Goal: Find specific page/section: Find specific page/section

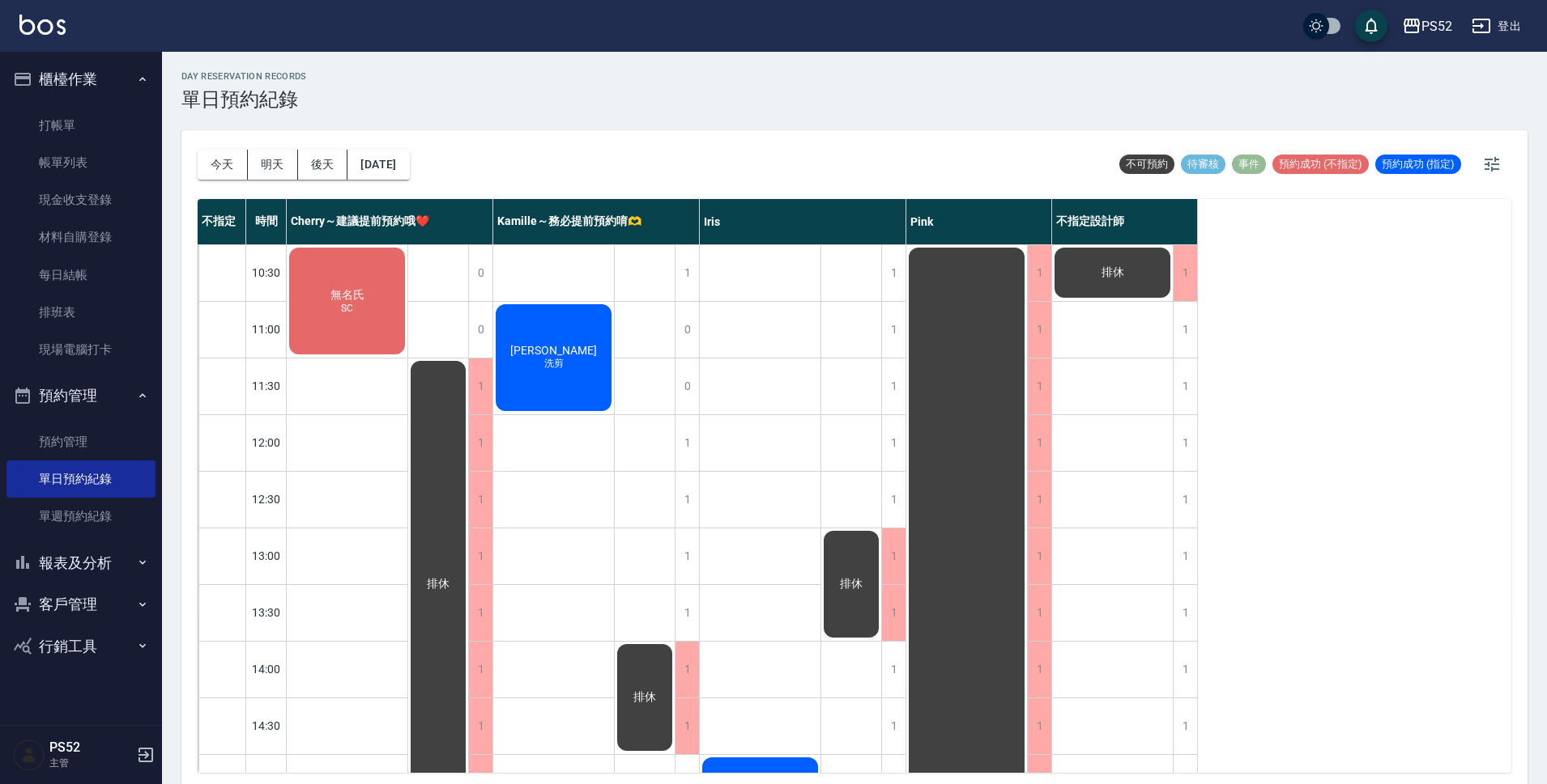
click at [90, 594] on button "客戶管理" at bounding box center [81, 605] width 149 height 42
click at [90, 637] on link "客戶列表" at bounding box center [81, 650] width 149 height 37
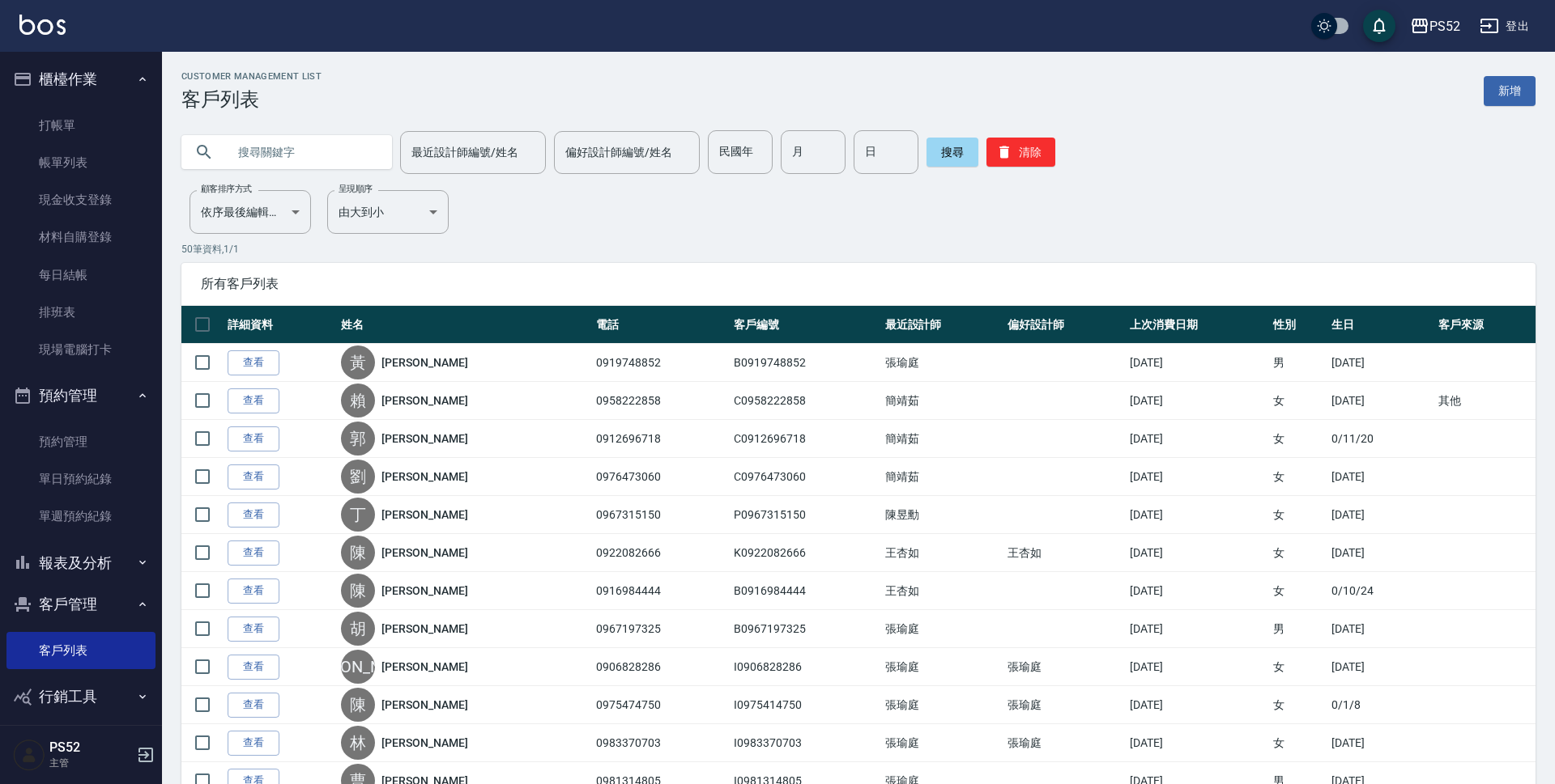
click at [292, 154] on input "text" at bounding box center [303, 152] width 152 height 44
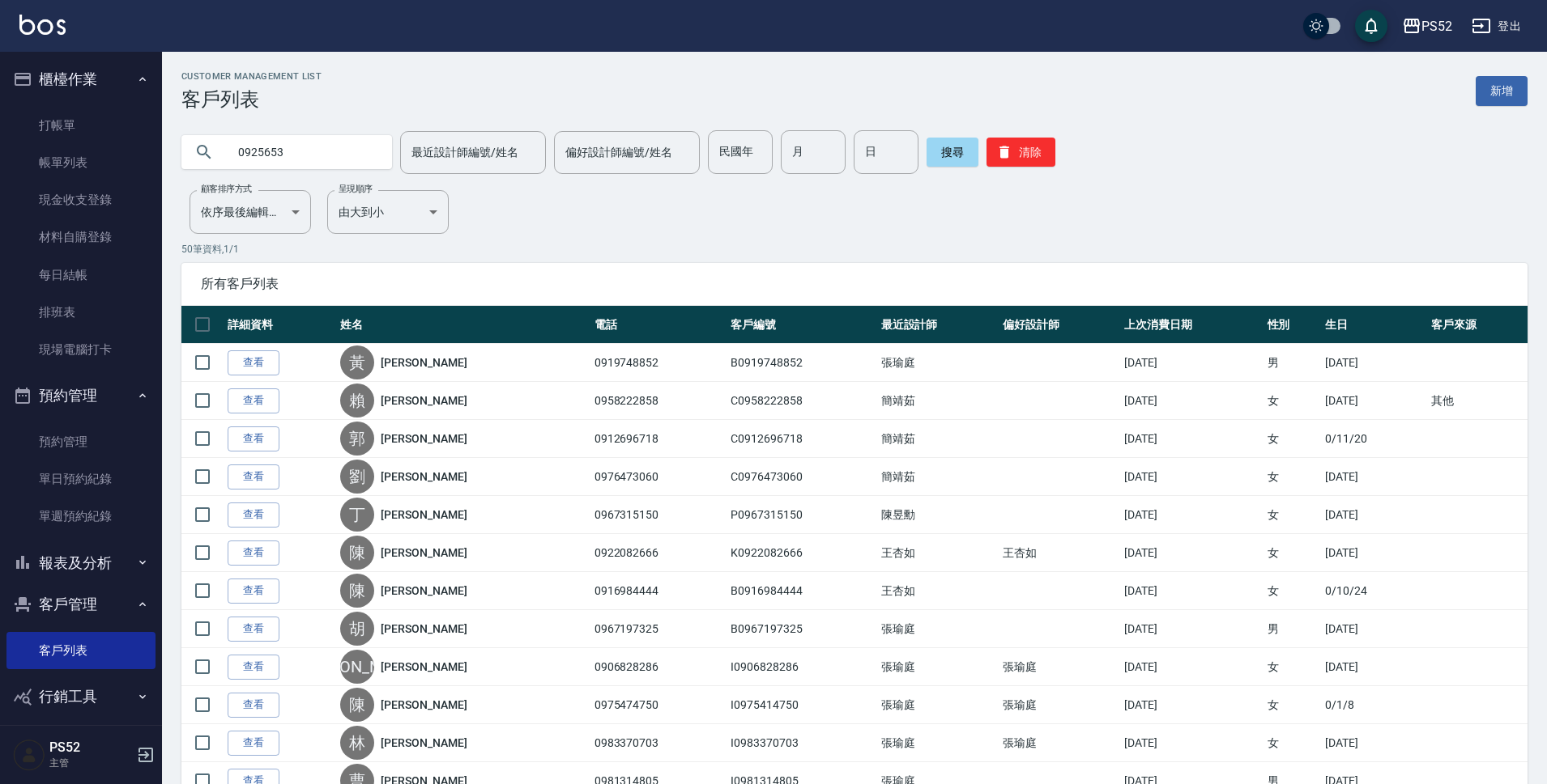
type input "0925653"
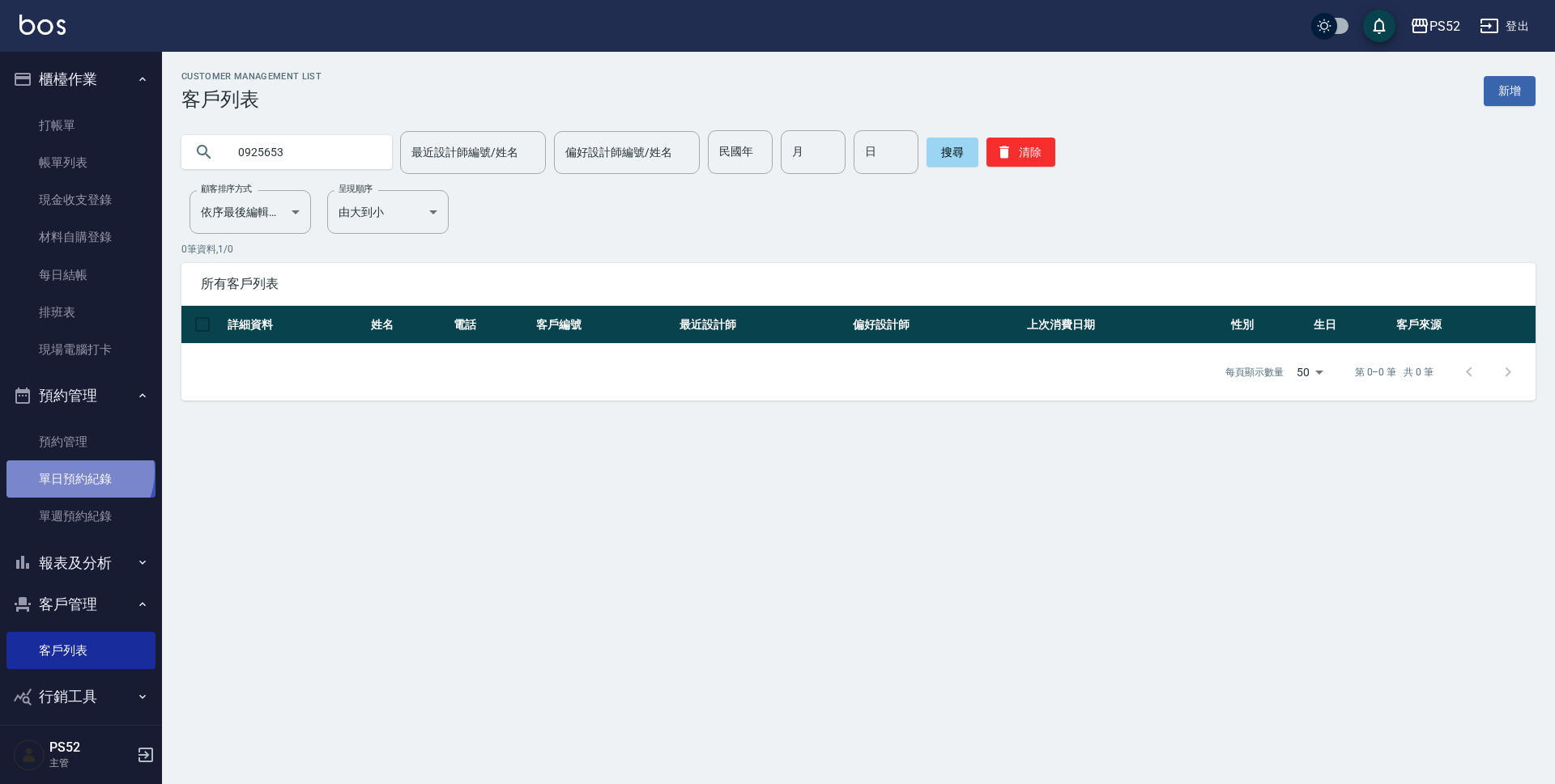
click at [78, 472] on link "單日預約紀錄" at bounding box center [81, 479] width 149 height 37
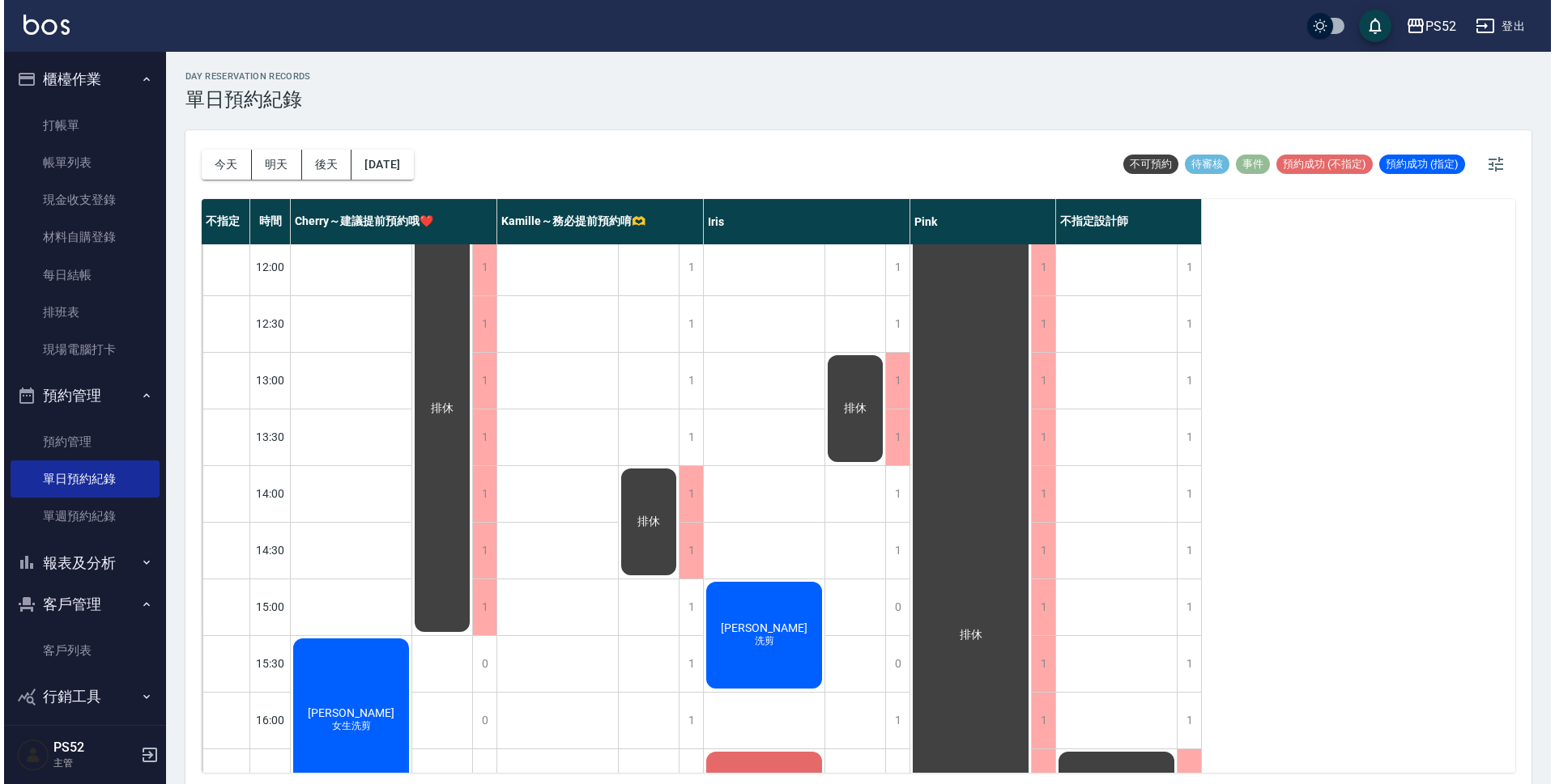
scroll to position [189, 0]
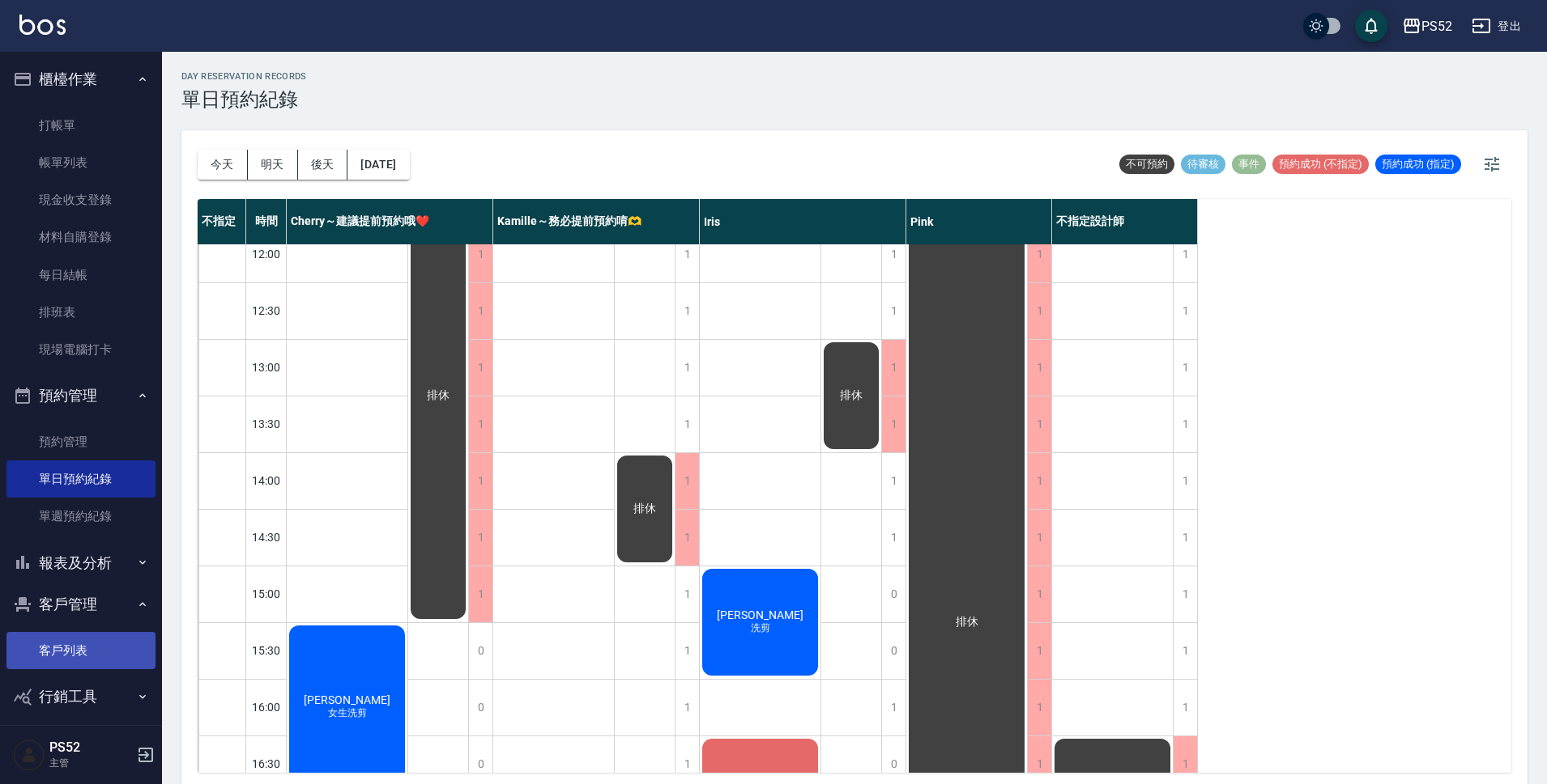
click at [109, 649] on link "客戶列表" at bounding box center [81, 650] width 149 height 37
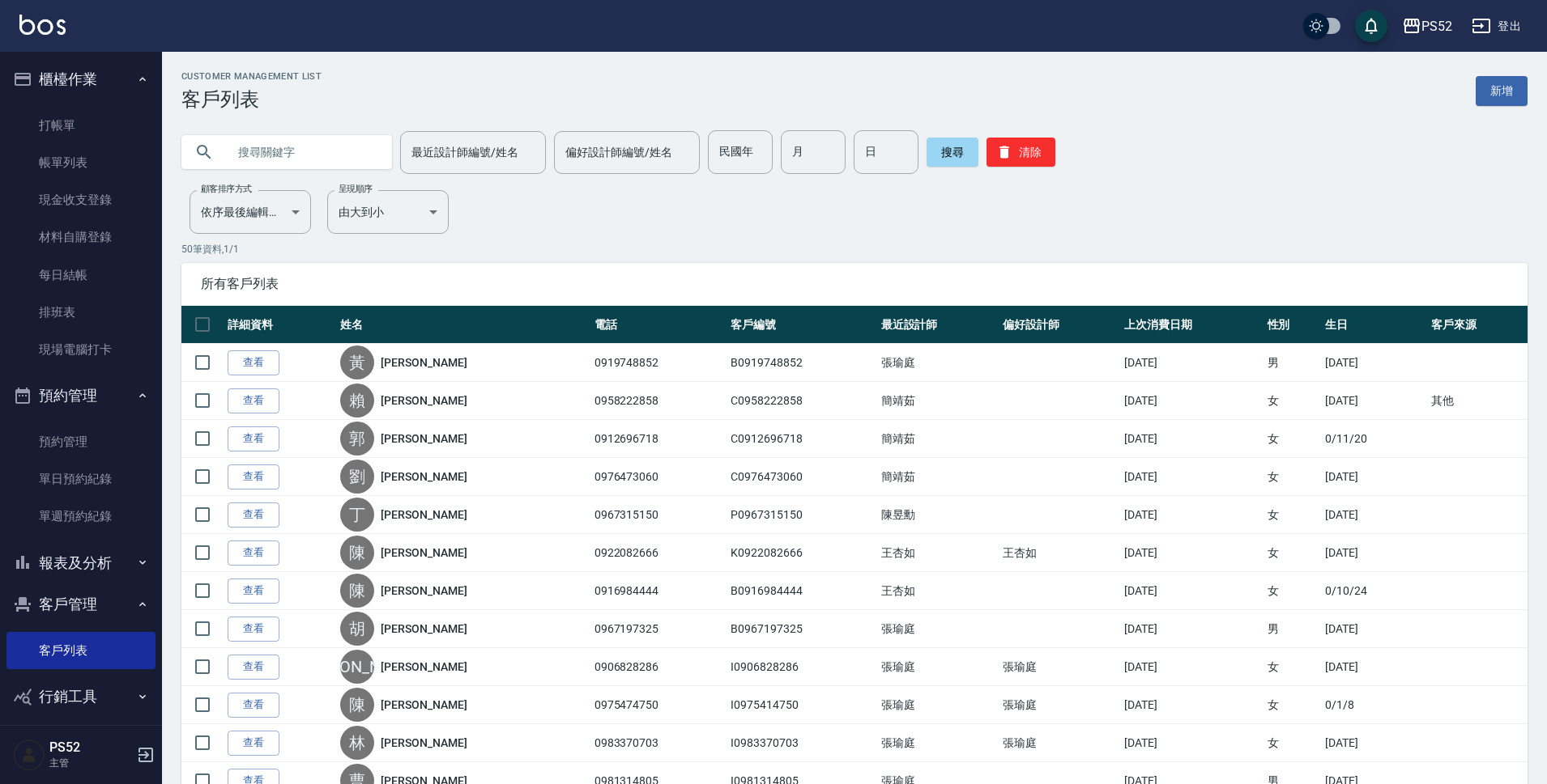
click at [314, 150] on input "text" at bounding box center [303, 152] width 152 height 44
type input "09252"
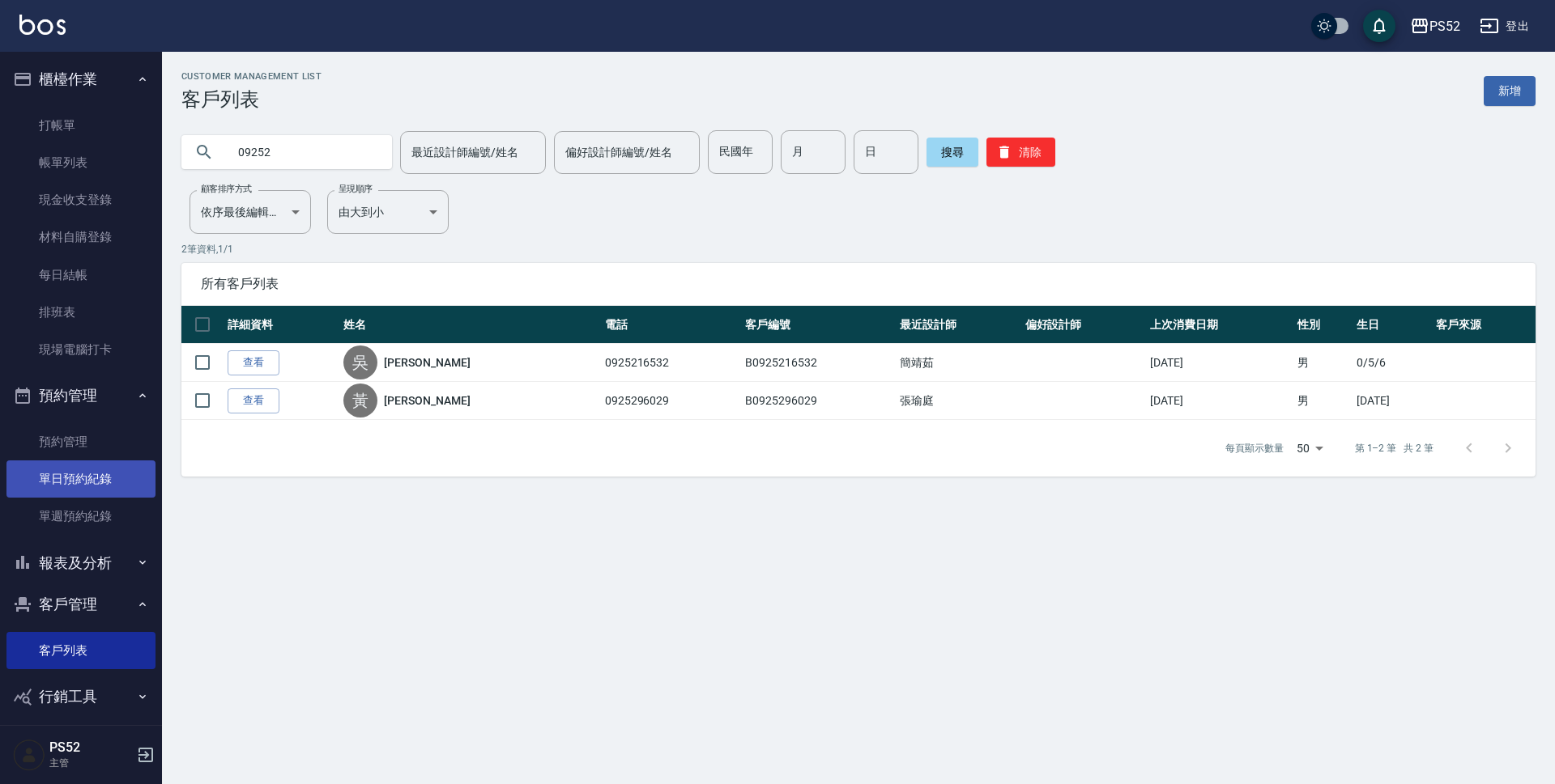
click at [116, 480] on link "單日預約紀錄" at bounding box center [81, 479] width 149 height 37
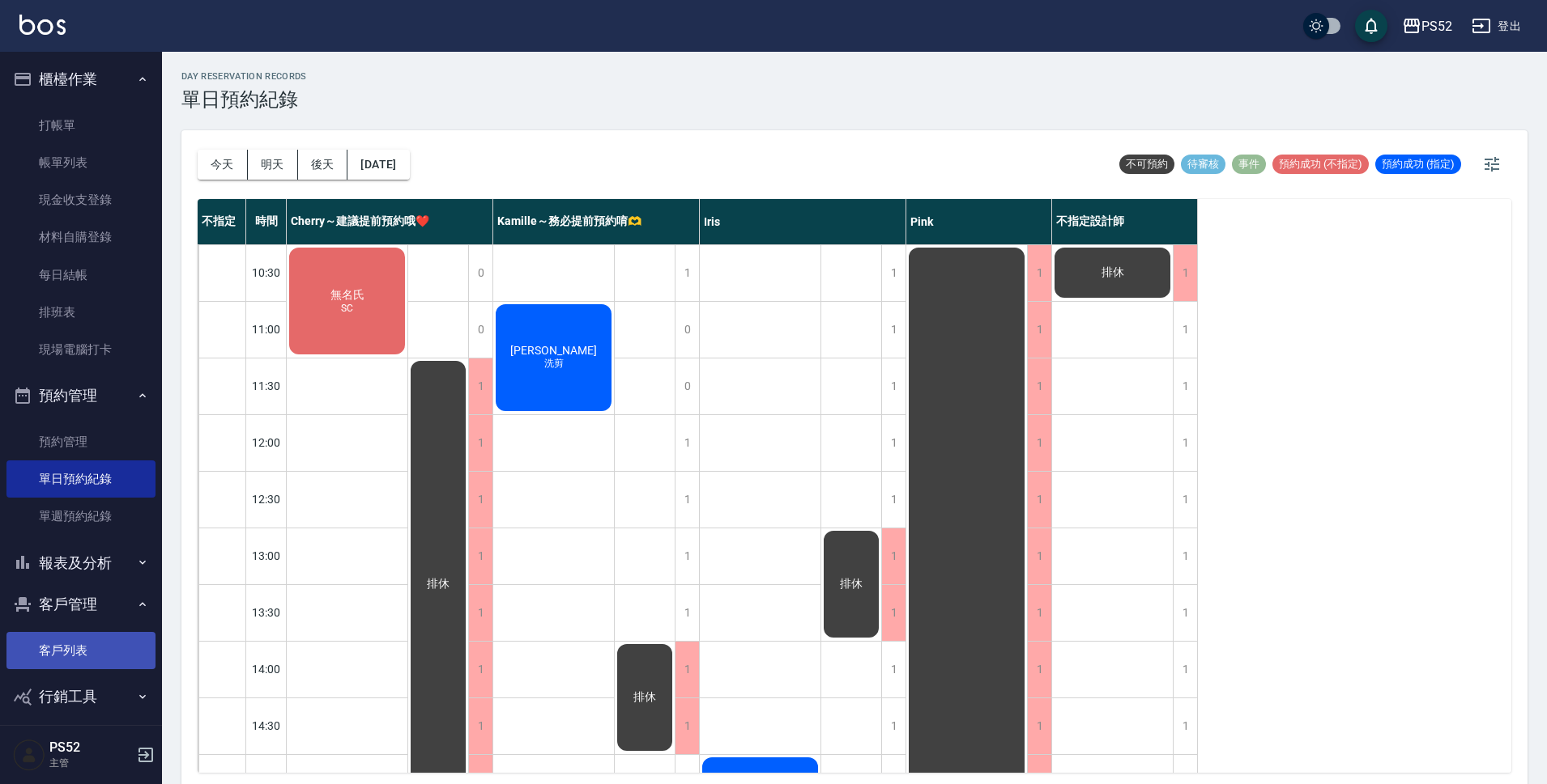
click at [79, 650] on link "客戶列表" at bounding box center [81, 650] width 149 height 37
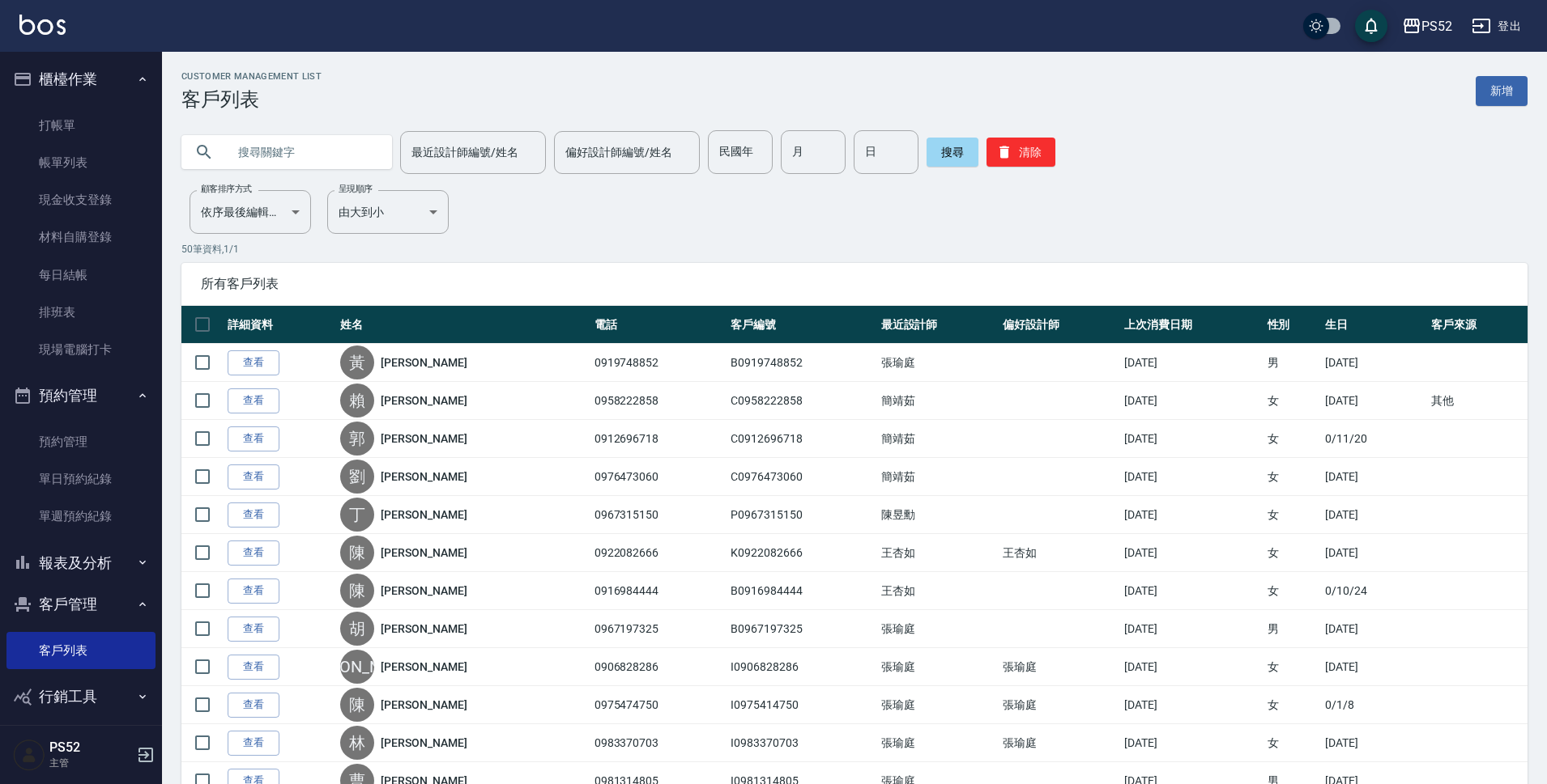
click at [296, 149] on input "text" at bounding box center [303, 152] width 152 height 44
type input "09083"
